Goal: Navigation & Orientation: Find specific page/section

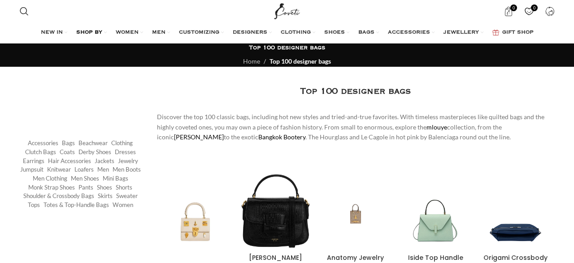
click at [125, 32] on span "WOMEN" at bounding box center [127, 32] width 23 height 7
click at [79, 32] on span "SHOP BY" at bounding box center [89, 32] width 26 height 7
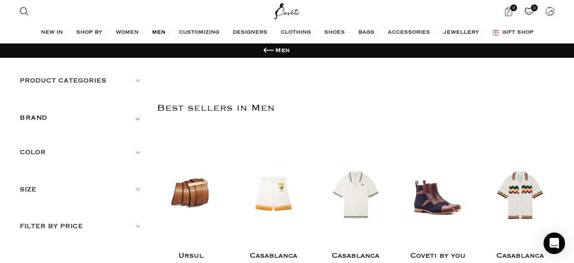
click at [305, 29] on link "CLOTHING" at bounding box center [298, 33] width 35 height 18
